Goal: Find specific page/section: Find specific page/section

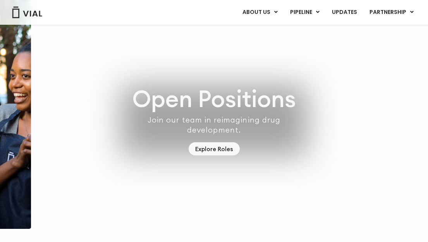
scroll to position [2186, 0]
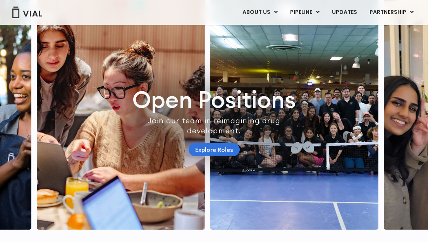
click at [226, 154] on link "Explore Roles" at bounding box center [213, 150] width 51 height 14
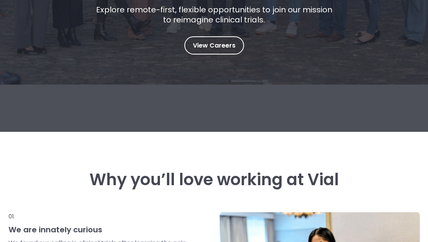
scroll to position [186, 0]
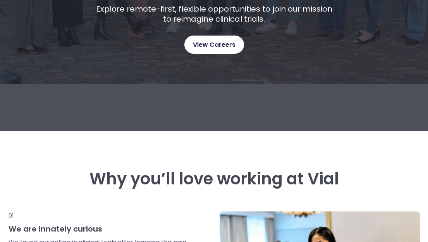
click at [208, 47] on span "View Careers" at bounding box center [214, 45] width 43 height 10
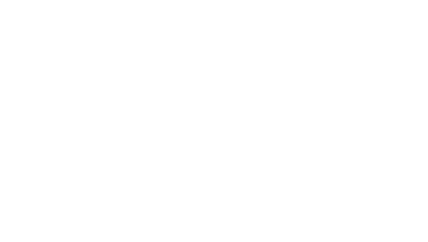
scroll to position [1182, 0]
